Goal: Task Accomplishment & Management: Manage account settings

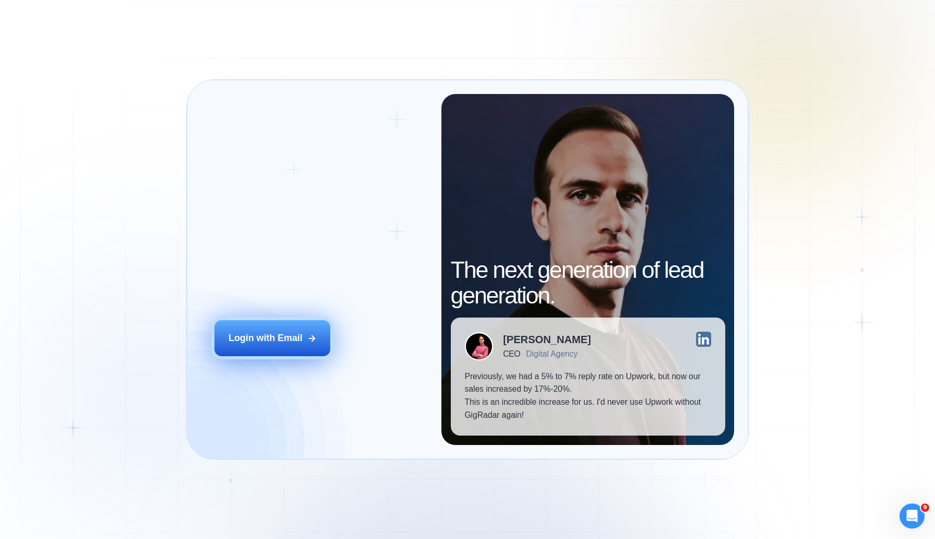
click at [249, 346] on button "Login with Email" at bounding box center [273, 338] width 116 height 36
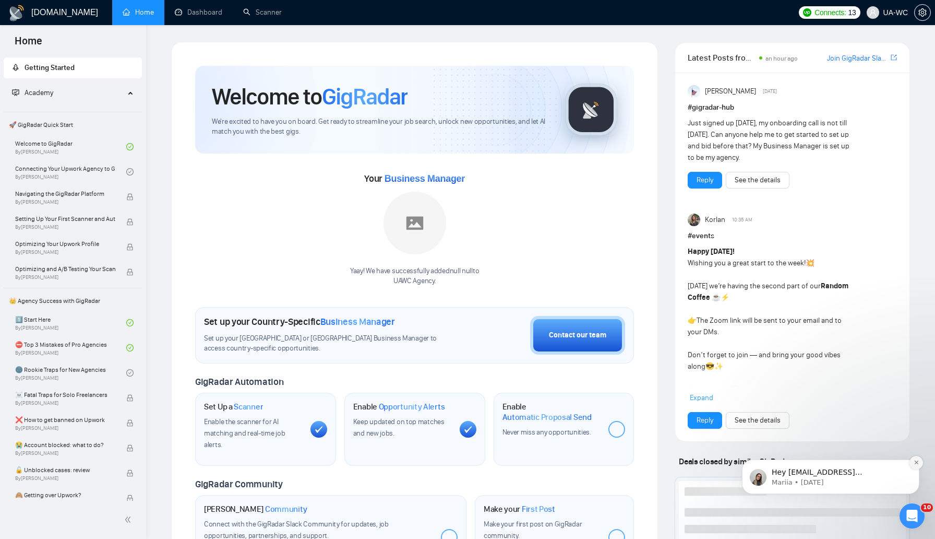
click at [917, 465] on icon "Dismiss notification" at bounding box center [917, 462] width 6 height 6
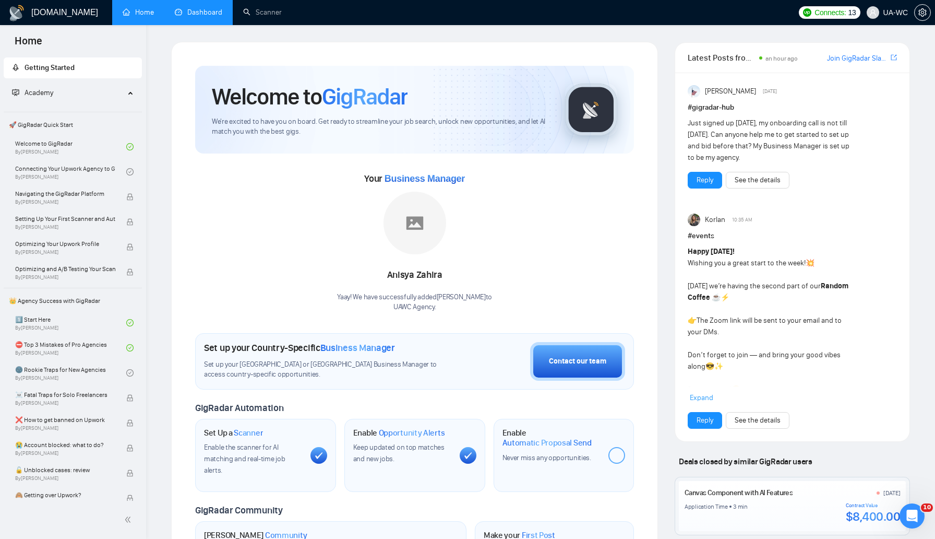
click at [204, 16] on link "Dashboard" at bounding box center [198, 12] width 47 height 9
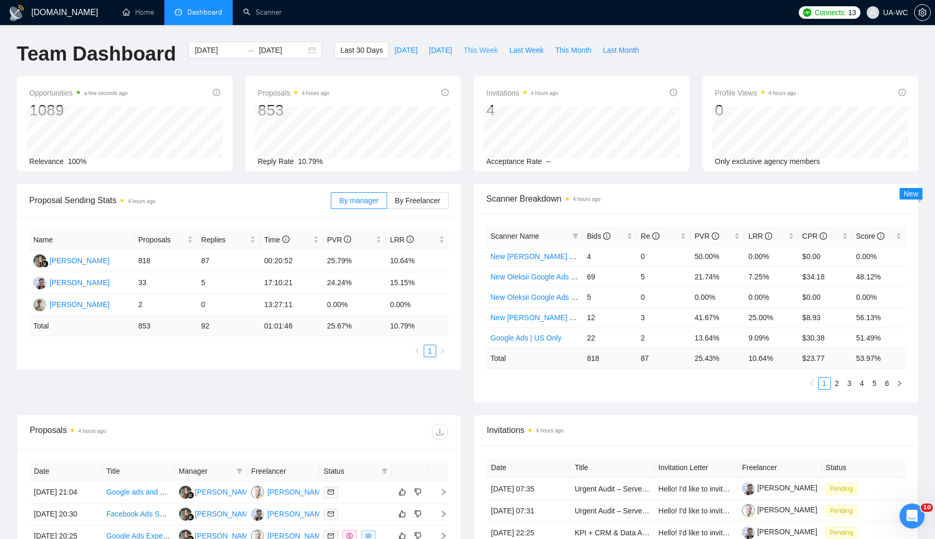
click at [485, 50] on span "This Week" at bounding box center [480, 49] width 34 height 11
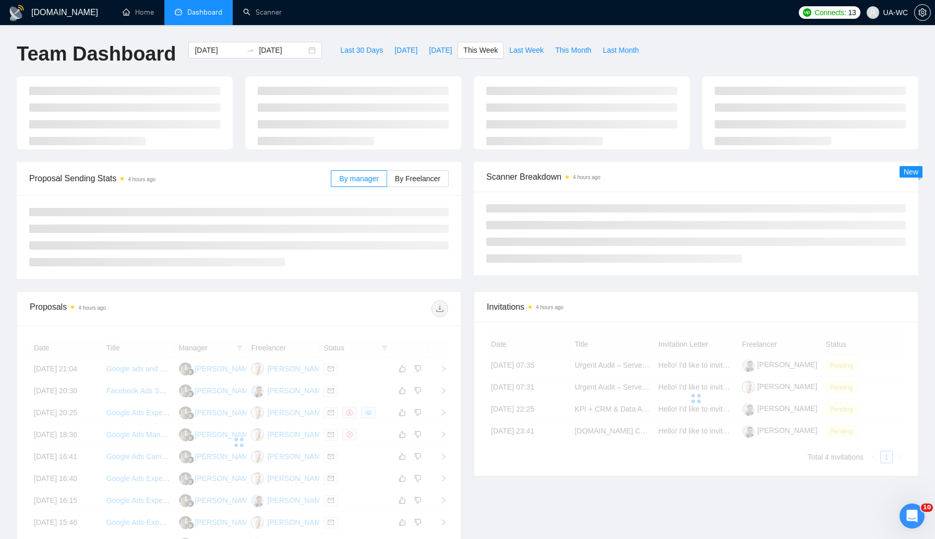
type input "[DATE]"
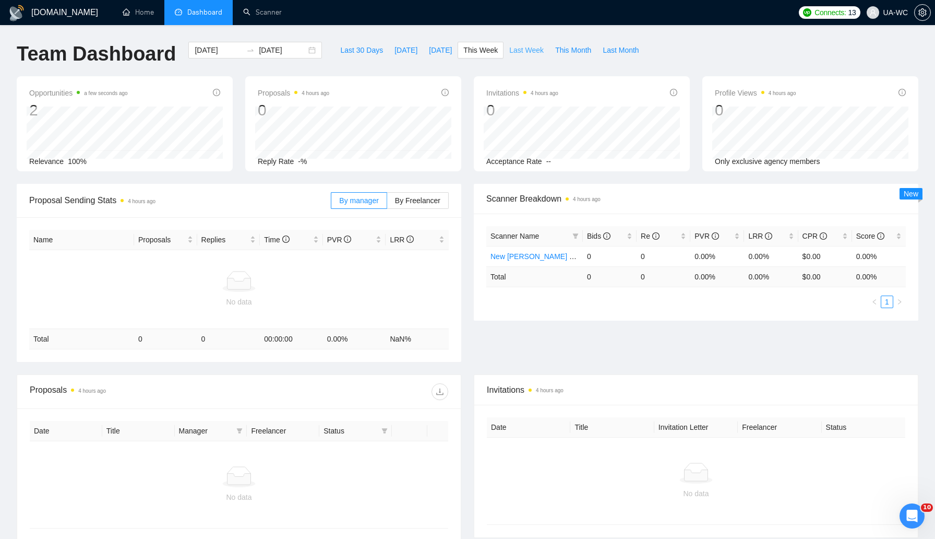
click at [530, 53] on span "Last Week" at bounding box center [526, 49] width 34 height 11
type input "[DATE]"
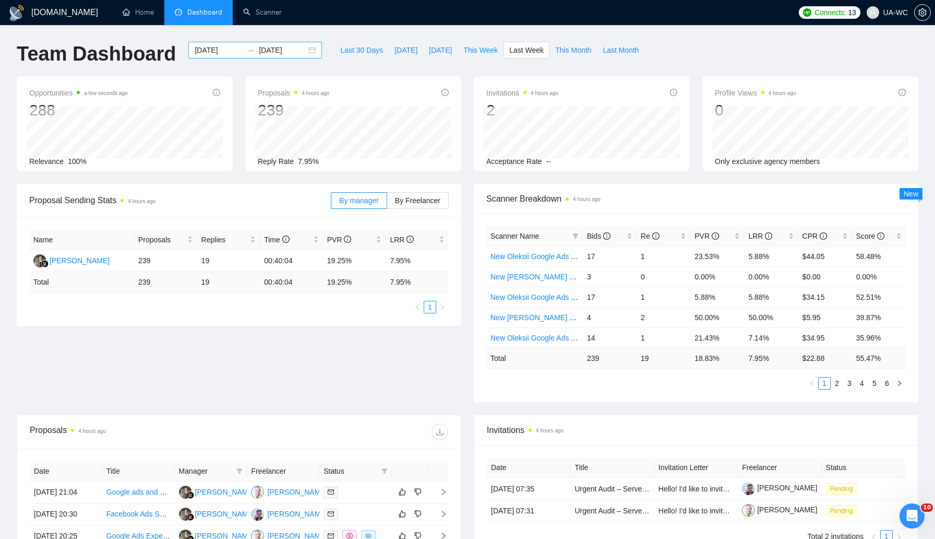
click at [301, 50] on div "[DATE] [DATE]" at bounding box center [255, 50] width 134 height 17
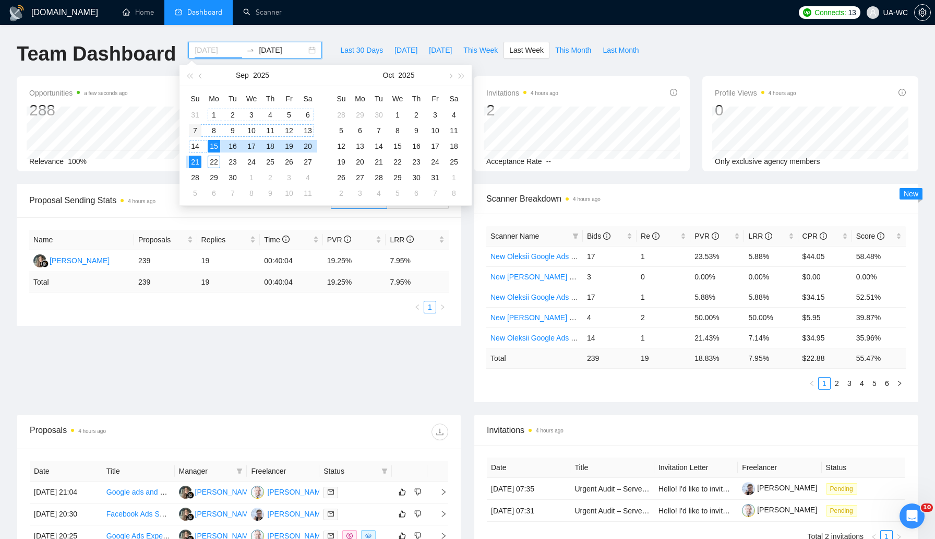
type input "[DATE]"
click at [194, 129] on div "7" at bounding box center [195, 130] width 13 height 13
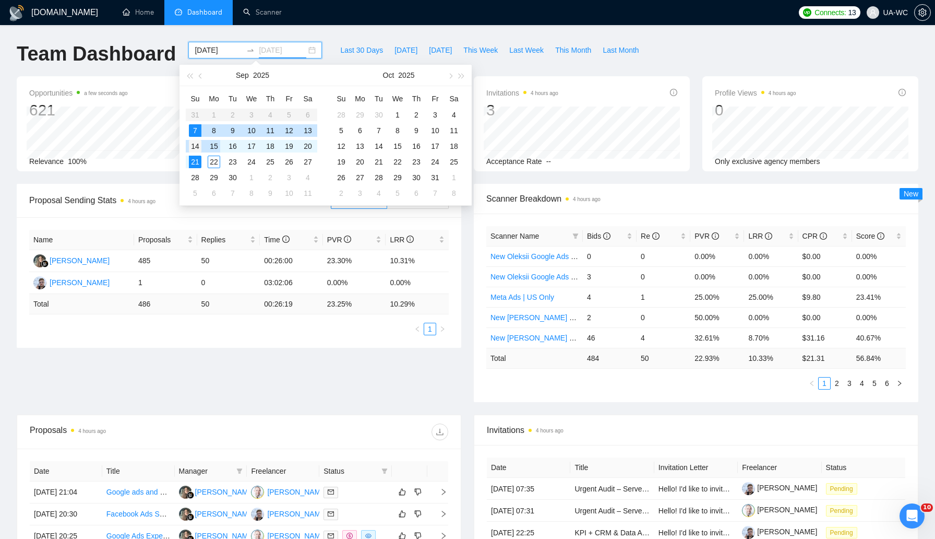
type input "[DATE]"
click at [199, 148] on div "14" at bounding box center [195, 146] width 13 height 13
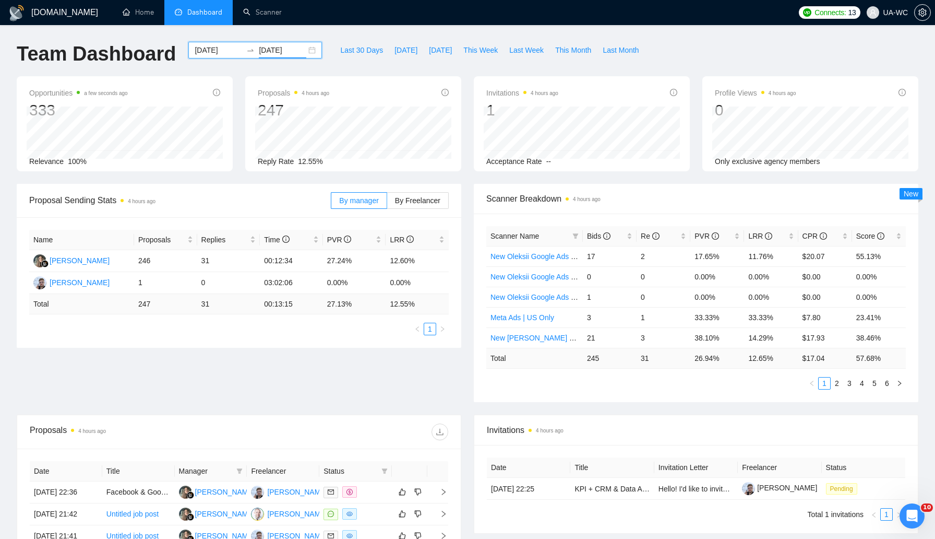
click at [307, 50] on div "[DATE] [DATE]" at bounding box center [255, 50] width 134 height 17
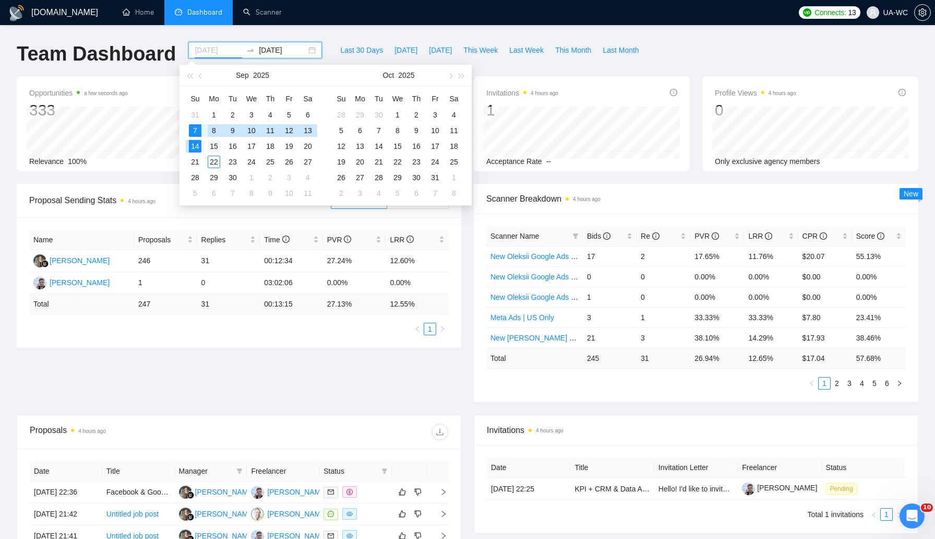
type input "[DATE]"
click at [213, 145] on div "15" at bounding box center [214, 146] width 13 height 13
type input "[DATE]"
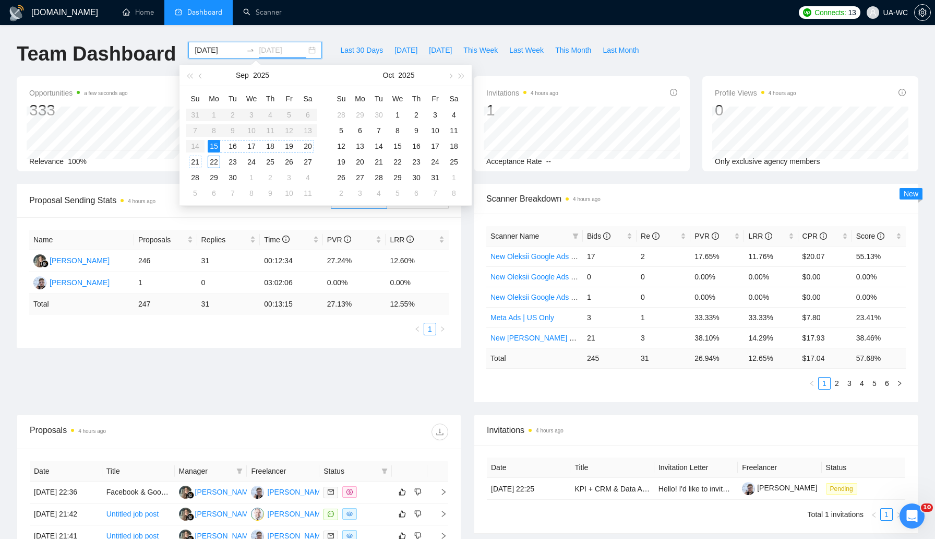
click at [195, 161] on div "21" at bounding box center [195, 162] width 13 height 13
